Goal: Task Accomplishment & Management: Manage account settings

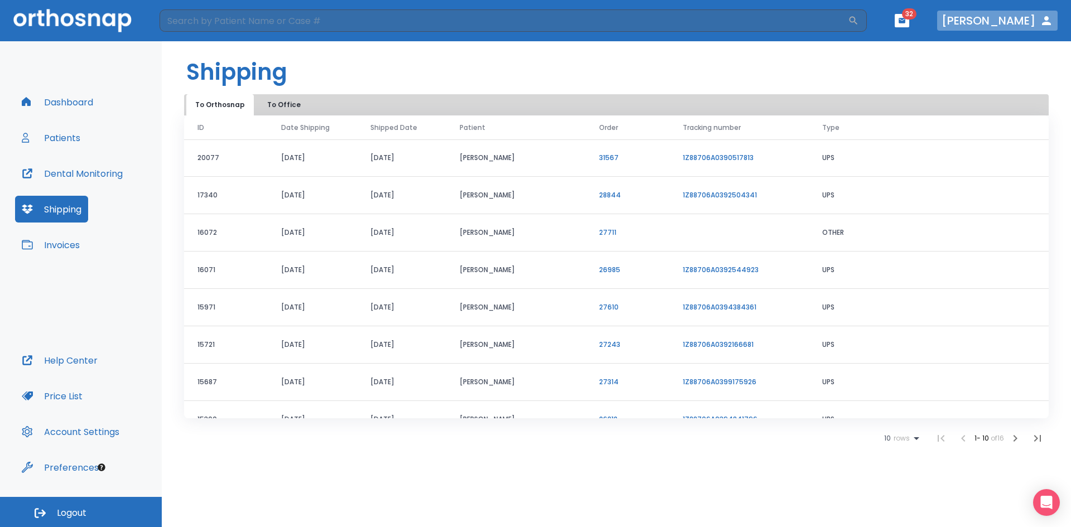
click at [1048, 20] on icon "button" at bounding box center [1046, 20] width 9 height 9
click at [1048, 22] on icon "button" at bounding box center [1046, 20] width 9 height 9
click at [97, 428] on button "Account Settings" at bounding box center [70, 431] width 111 height 27
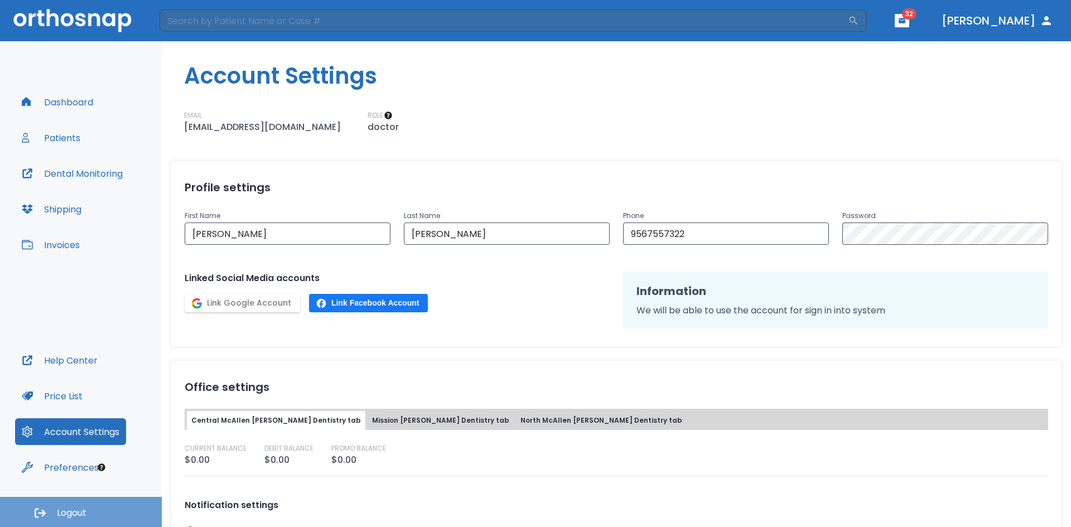
click at [108, 505] on button "Logout" at bounding box center [81, 512] width 162 height 30
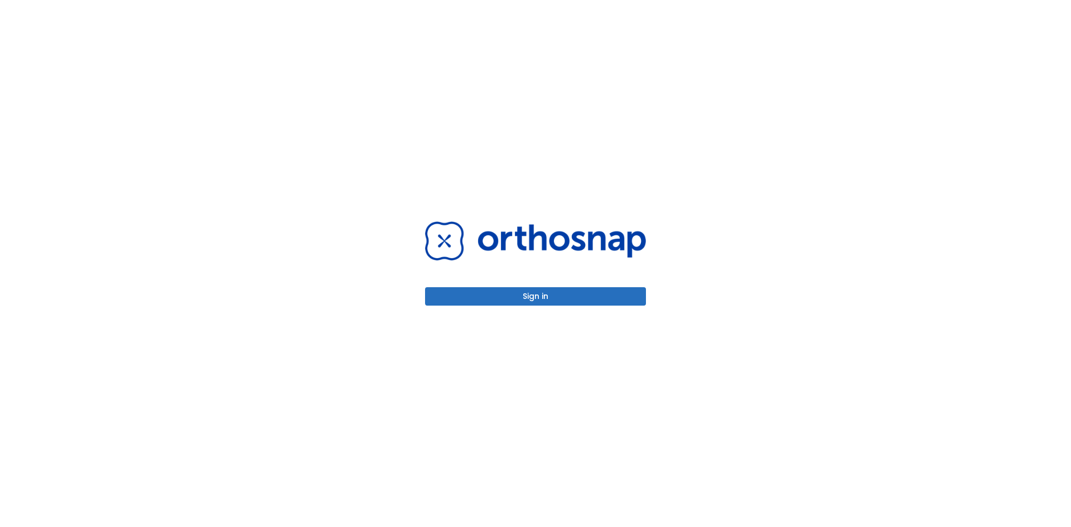
click at [637, 298] on button "Sign in" at bounding box center [535, 296] width 221 height 18
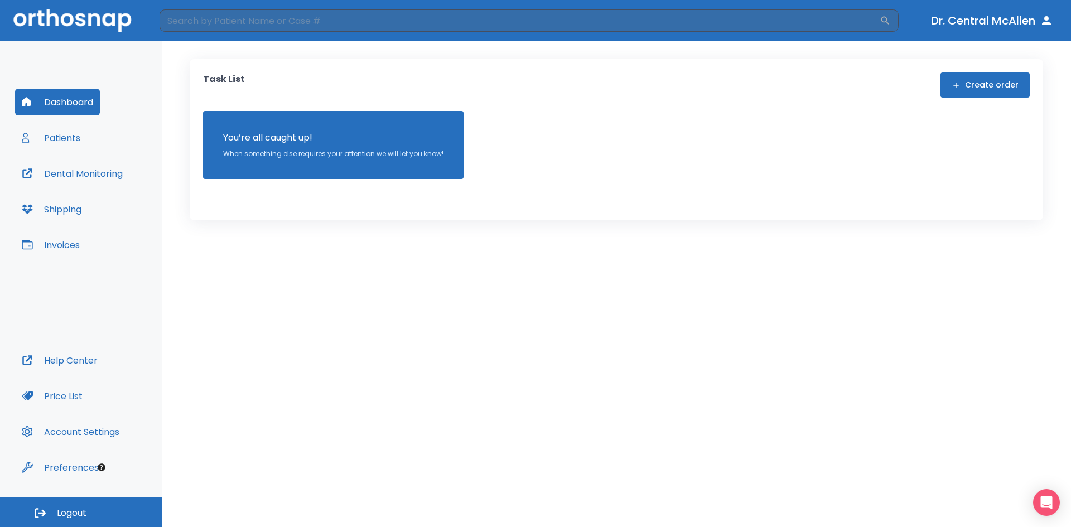
click at [65, 131] on button "Patients" at bounding box center [51, 137] width 72 height 27
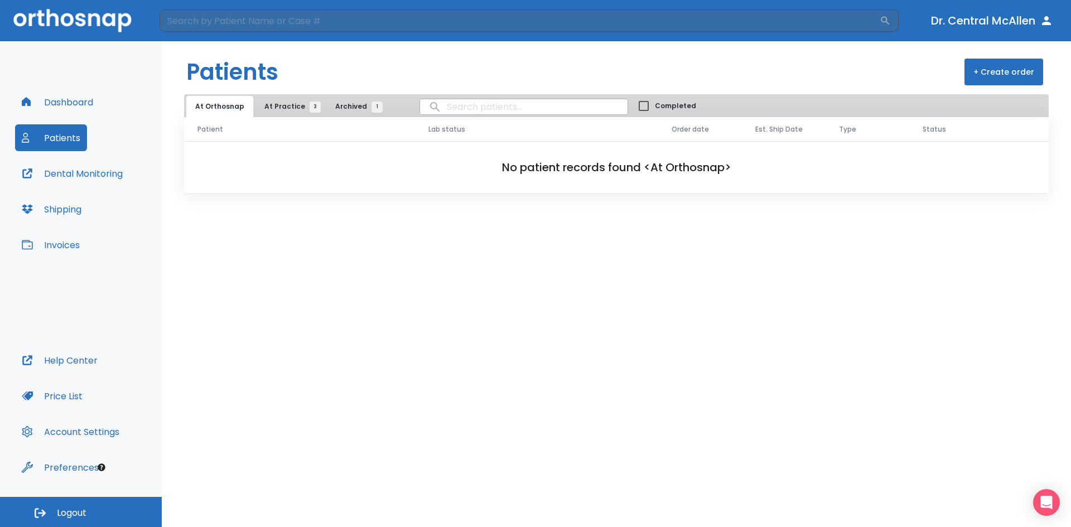
click at [298, 108] on span "At Practice 3" at bounding box center [289, 107] width 51 height 10
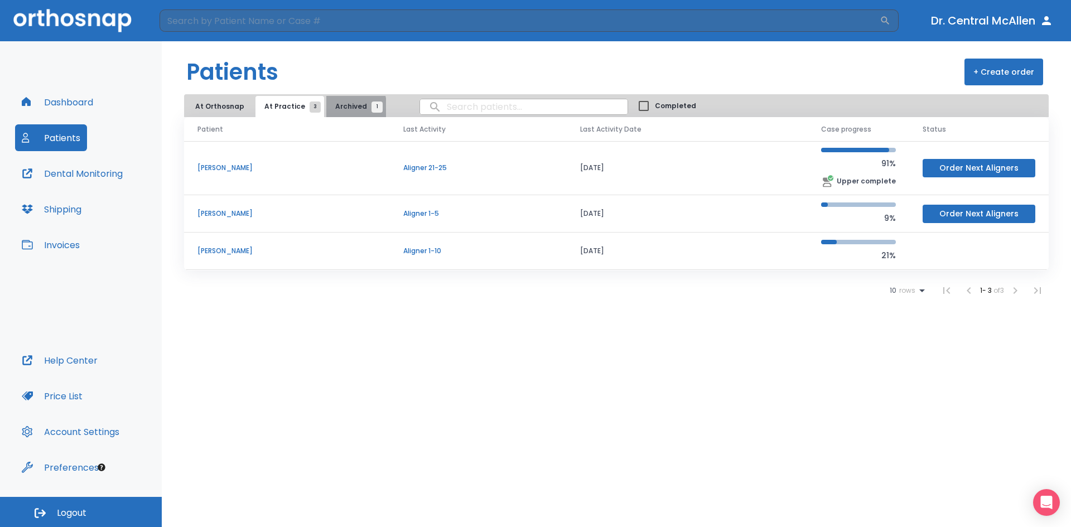
click at [339, 108] on span "Archived 1" at bounding box center [356, 107] width 42 height 10
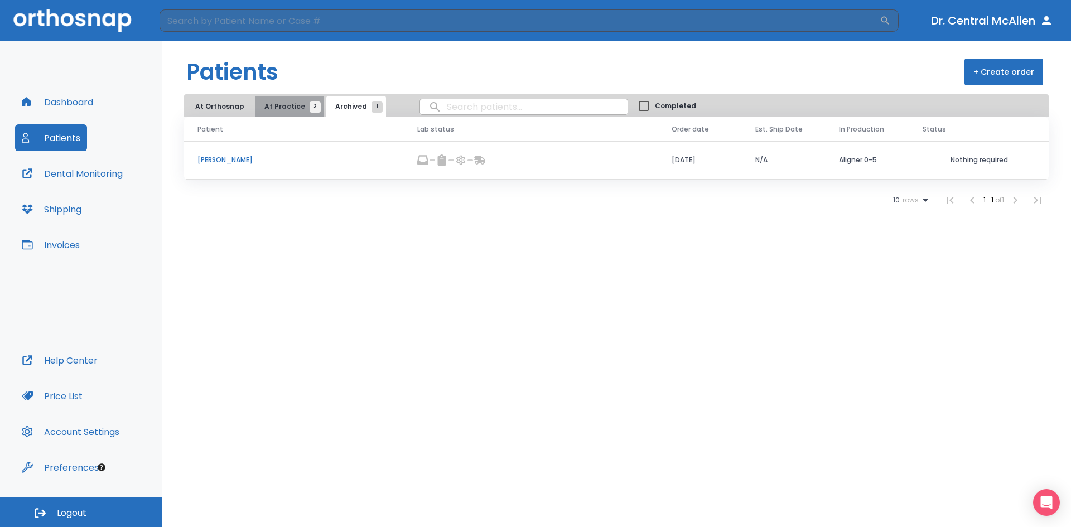
click at [291, 108] on span "At Practice 3" at bounding box center [289, 107] width 51 height 10
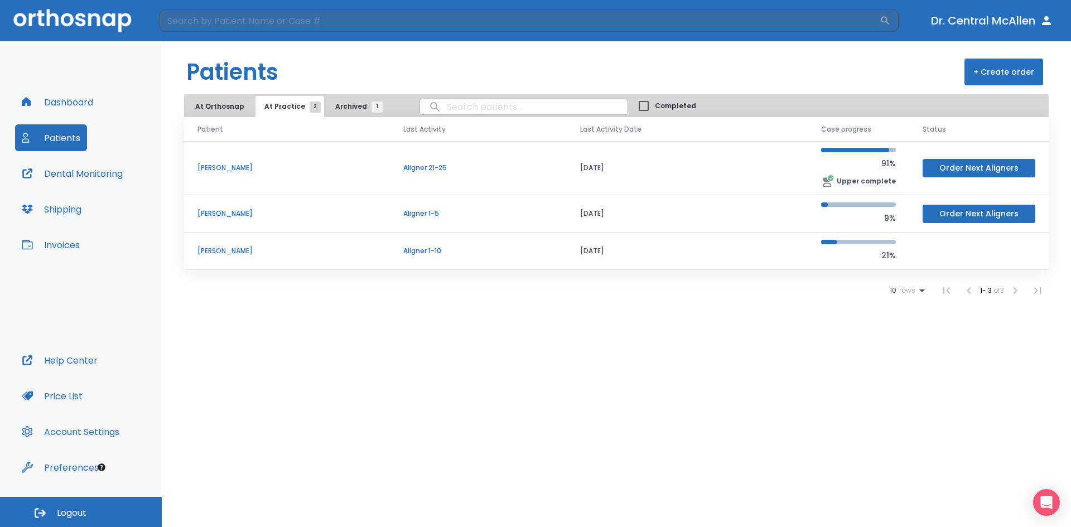
click at [255, 96] on button "At Practice 3" at bounding box center [289, 106] width 69 height 21
